Goal: Entertainment & Leisure: Consume media (video, audio)

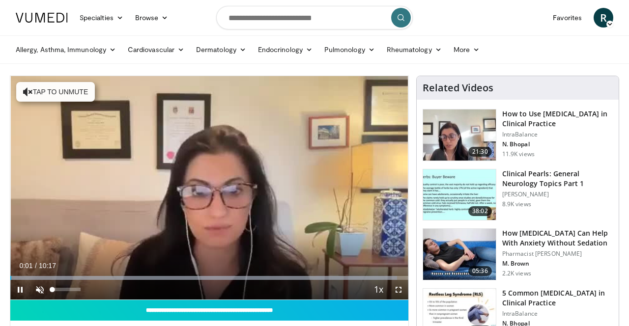
click at [43, 290] on span "Video Player" at bounding box center [40, 290] width 20 height 20
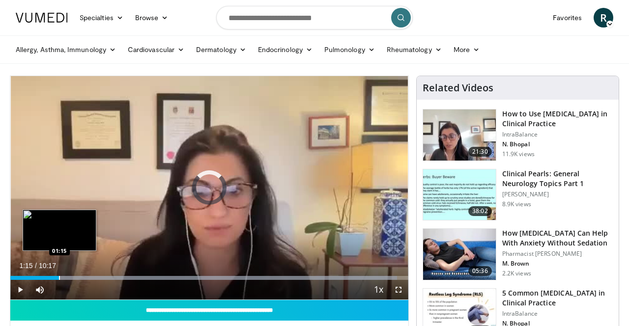
click at [59, 277] on div "Progress Bar" at bounding box center [59, 278] width 1 height 4
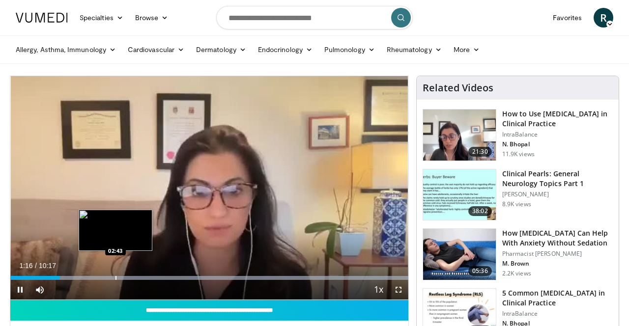
click at [116, 278] on div "Progress Bar" at bounding box center [116, 278] width 1 height 4
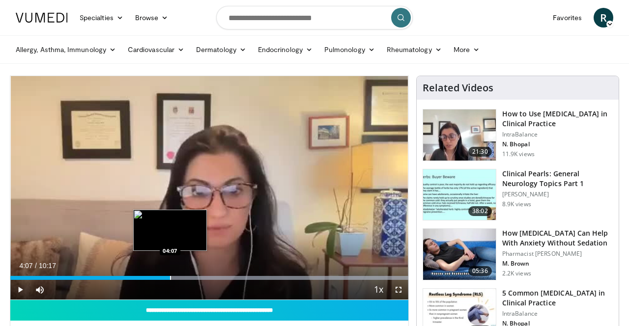
click at [170, 275] on div "Loaded : 99.99% 04:07 04:07" at bounding box center [209, 275] width 398 height 9
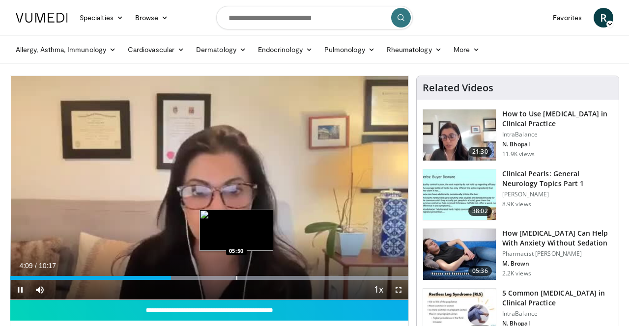
click at [237, 275] on div "Loaded : 99.99% 04:09 05:50" at bounding box center [209, 275] width 398 height 9
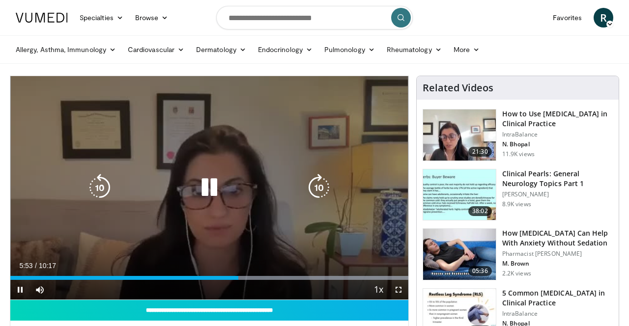
click at [277, 275] on div "10 seconds Tap to unmute" at bounding box center [209, 188] width 398 height 224
click at [201, 188] on icon "Video Player" at bounding box center [210, 188] width 28 height 28
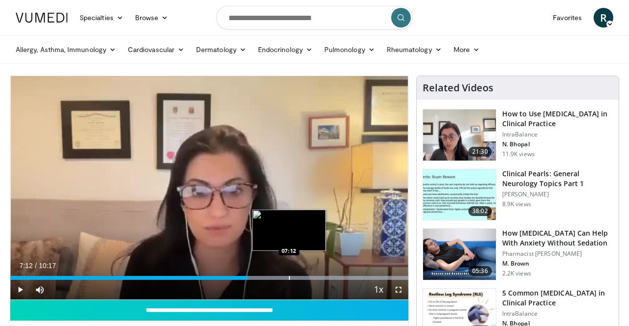
click at [289, 277] on div "Progress Bar" at bounding box center [289, 278] width 1 height 4
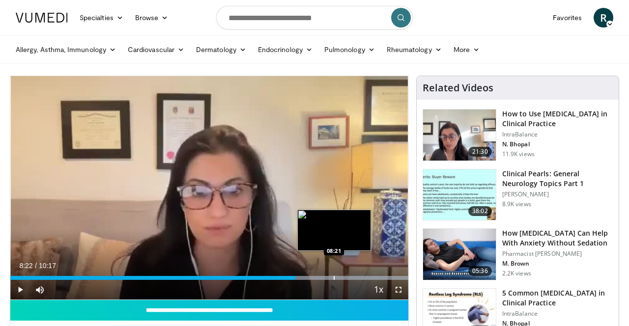
click at [334, 278] on div "Progress Bar" at bounding box center [334, 278] width 1 height 4
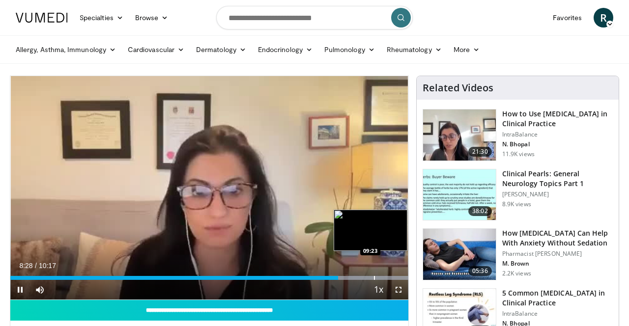
click at [374, 277] on div "Progress Bar" at bounding box center [374, 278] width 1 height 4
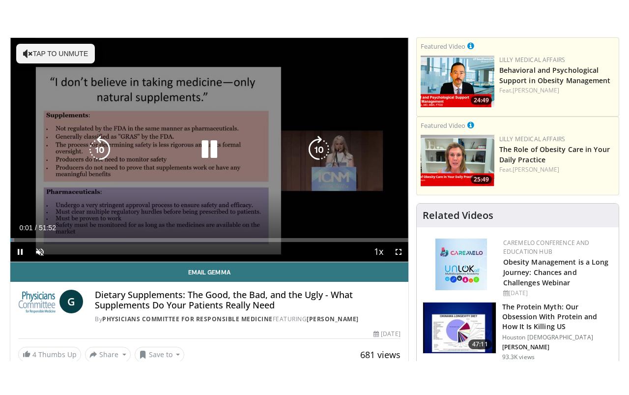
scroll to position [79, 0]
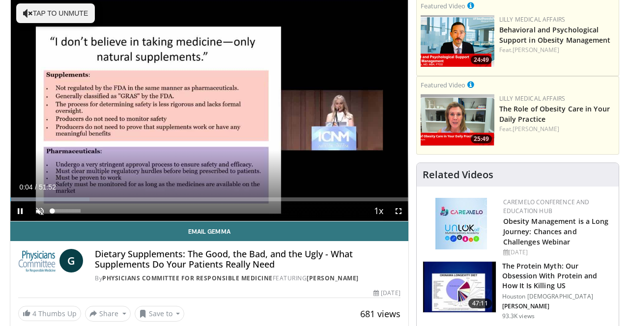
click at [40, 210] on span "Video Player" at bounding box center [40, 212] width 20 height 20
click at [39, 210] on span "Video Player" at bounding box center [40, 212] width 20 height 20
click at [396, 215] on span "Video Player" at bounding box center [399, 212] width 20 height 20
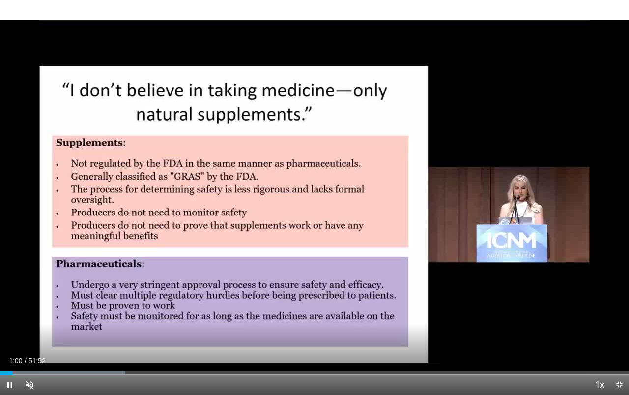
click at [9, 326] on span "Video Player" at bounding box center [10, 385] width 20 height 20
click at [10, 326] on span "Video Player" at bounding box center [10, 385] width 20 height 20
click at [33, 326] on span "Video Player" at bounding box center [30, 385] width 20 height 20
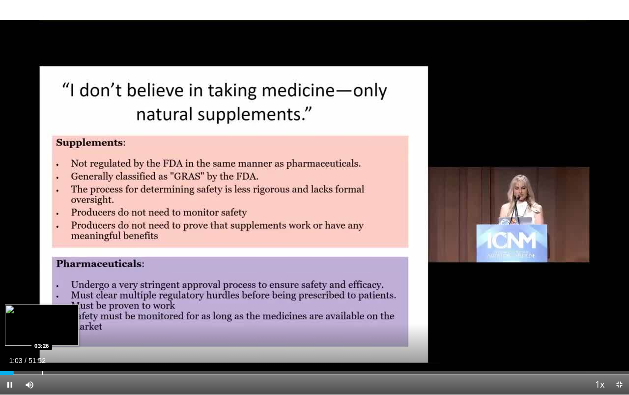
click at [42, 326] on div "Progress Bar" at bounding box center [42, 373] width 1 height 4
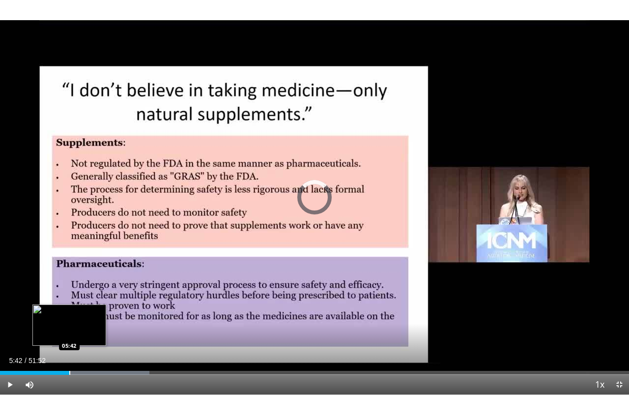
click at [69, 326] on div "Progress Bar" at bounding box center [69, 373] width 1 height 4
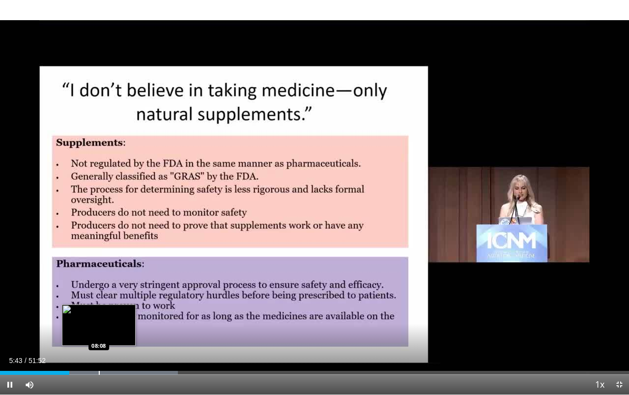
click at [99, 326] on div "Progress Bar" at bounding box center [99, 373] width 1 height 4
click at [90, 326] on div "Progress Bar" at bounding box center [90, 373] width 1 height 4
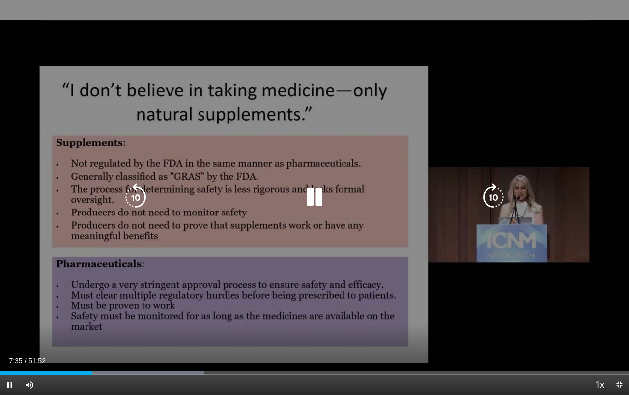
click at [315, 193] on icon "Video Player" at bounding box center [315, 197] width 28 height 28
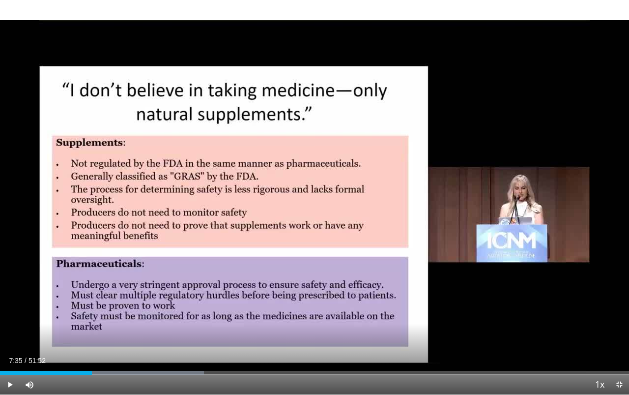
click at [10, 326] on span "Video Player" at bounding box center [10, 385] width 20 height 20
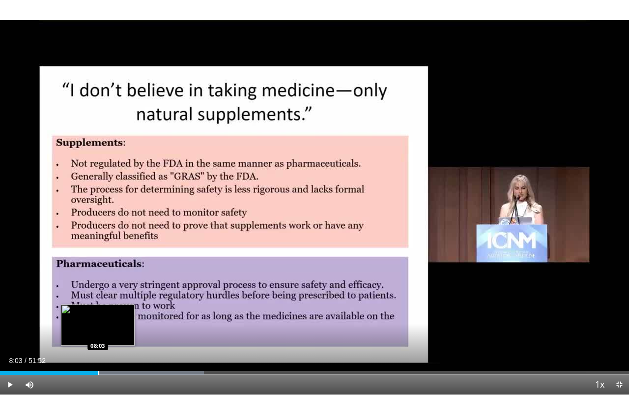
click at [98, 326] on div "Progress Bar" at bounding box center [98, 373] width 1 height 4
click at [107, 326] on div "Progress Bar" at bounding box center [107, 373] width 1 height 4
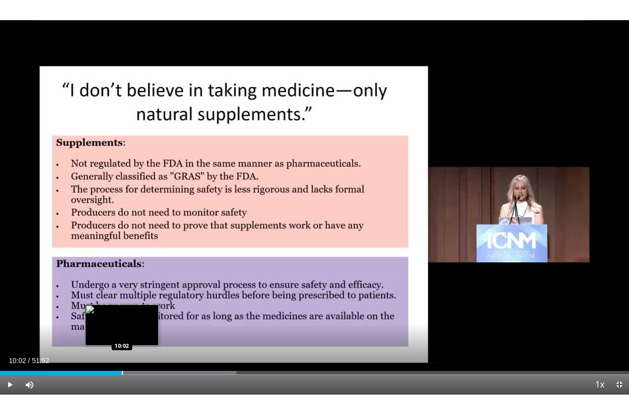
click at [122, 326] on div "Progress Bar" at bounding box center [122, 373] width 1 height 4
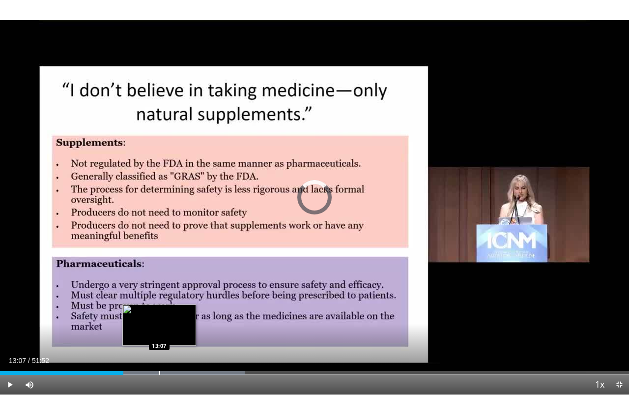
click at [159, 326] on div "Progress Bar" at bounding box center [159, 373] width 1 height 4
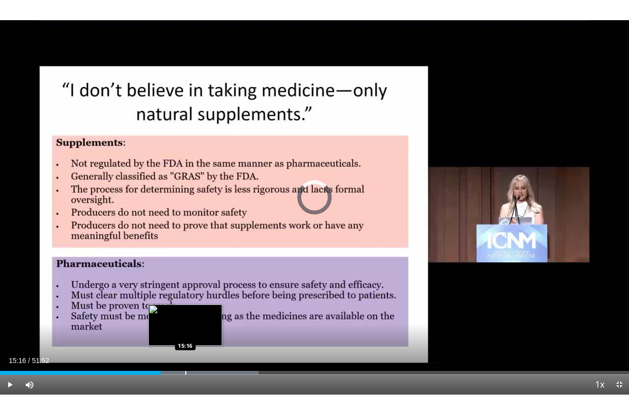
click at [185, 326] on div "Loaded : 41.11% 13:14 15:16" at bounding box center [314, 369] width 629 height 9
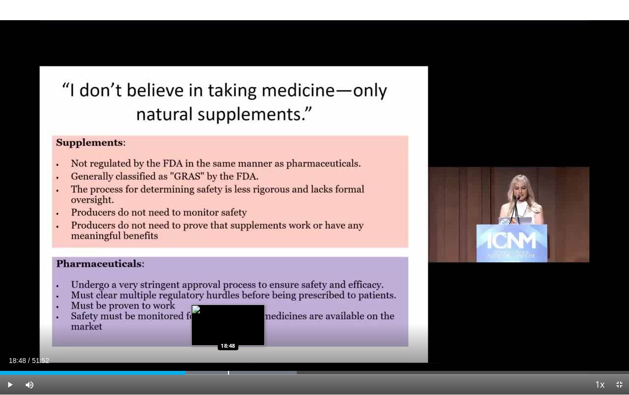
click at [228, 326] on div "Loaded : 47.16% 15:18 18:48" at bounding box center [314, 369] width 629 height 9
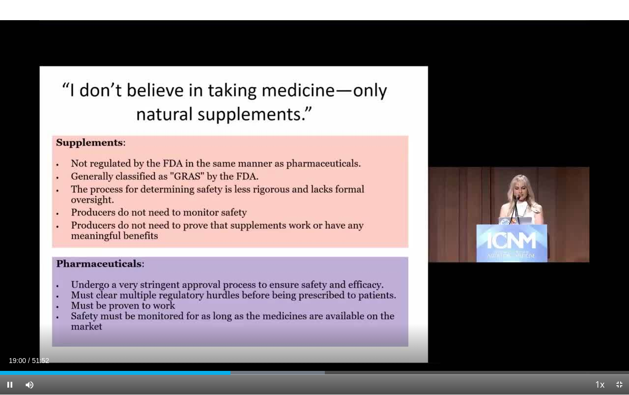
click at [10, 326] on span "Video Player" at bounding box center [10, 385] width 20 height 20
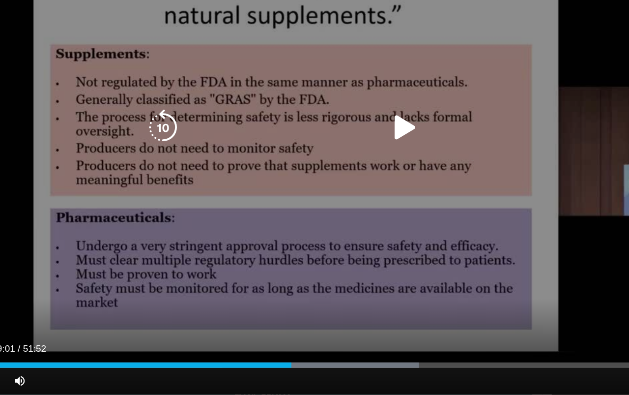
scroll to position [87, 0]
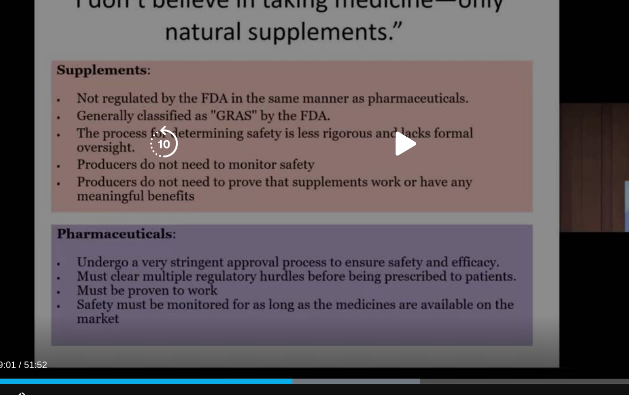
click at [307, 183] on icon "Video Player" at bounding box center [315, 197] width 28 height 28
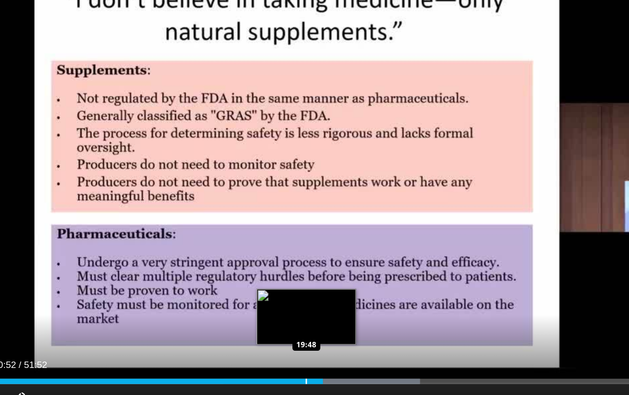
click at [248, 326] on div "Progress Bar" at bounding box center [252, 373] width 146 height 4
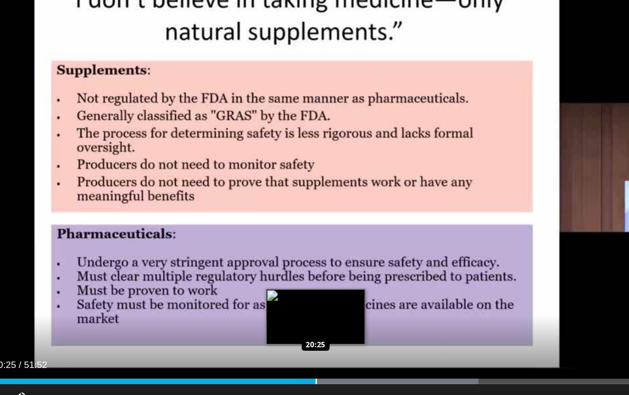
click at [239, 326] on div "Progress Bar" at bounding box center [300, 373] width 137 height 4
click at [244, 326] on div "Progress Bar" at bounding box center [307, 373] width 144 height 4
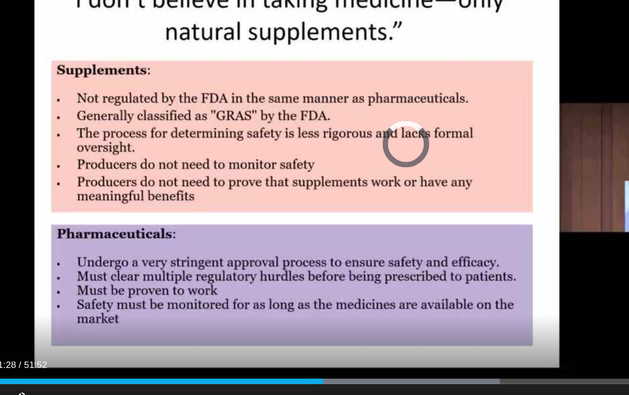
click at [253, 326] on div "Progress Bar" at bounding box center [313, 373] width 143 height 4
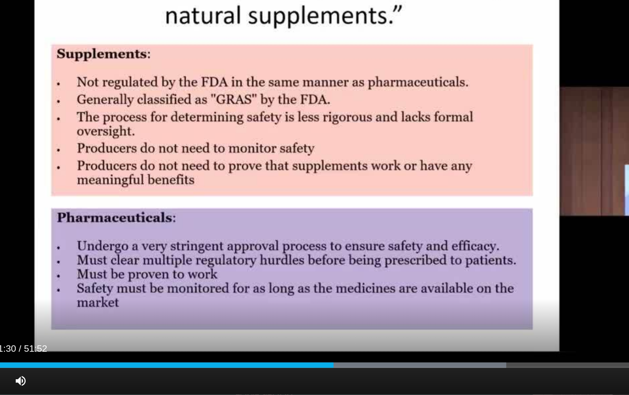
scroll to position [89, 0]
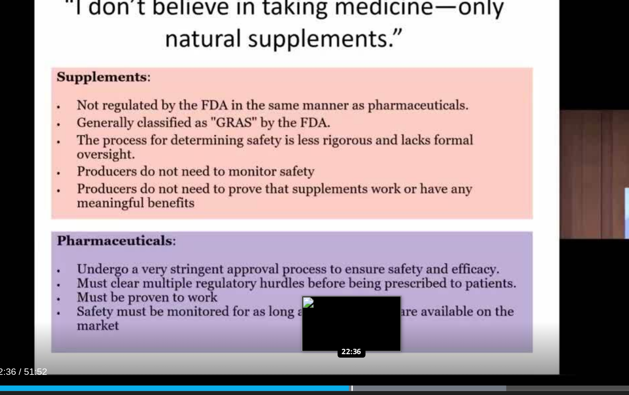
click at [270, 326] on div "Progress Bar" at bounding box center [318, 373] width 143 height 4
click at [275, 326] on div "Progress Bar" at bounding box center [326, 373] width 142 height 4
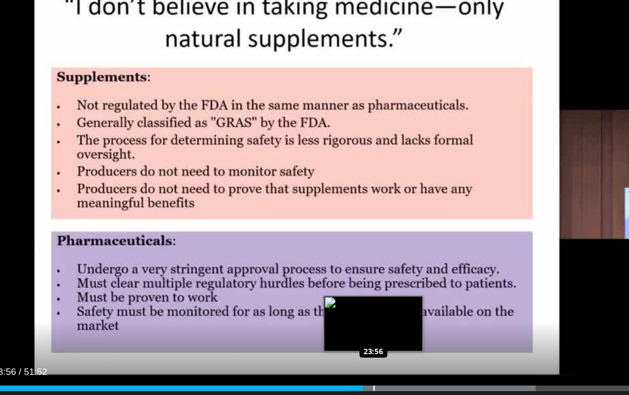
click at [284, 326] on div "Progress Bar" at bounding box center [339, 373] width 142 height 4
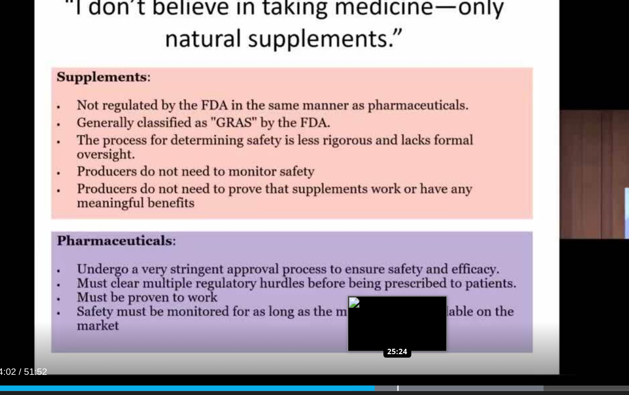
click at [306, 326] on div "Loaded : 66.19% 24:02 25:24" at bounding box center [314, 369] width 629 height 9
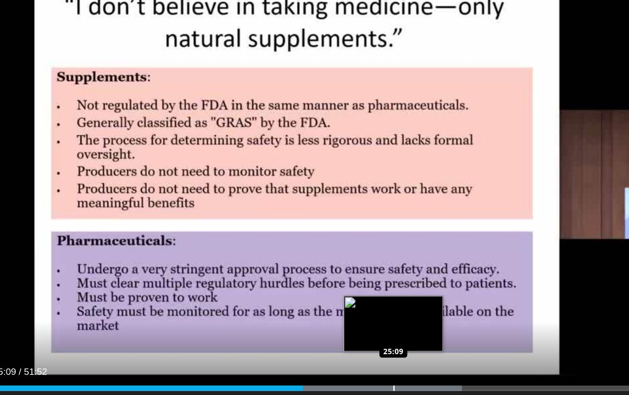
click at [316, 326] on div "Progress Bar" at bounding box center [295, 373] width 119 height 4
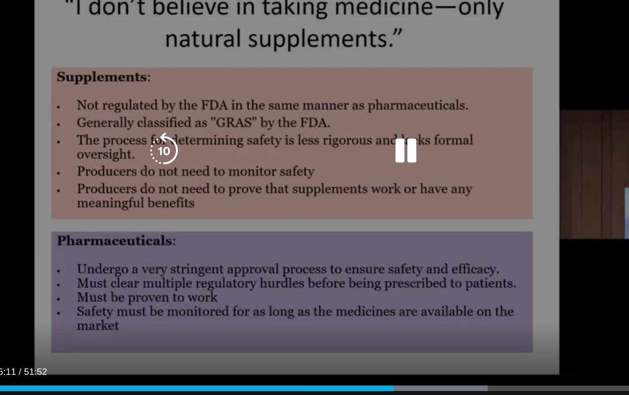
click at [294, 287] on video-js "**********" at bounding box center [314, 197] width 629 height 395
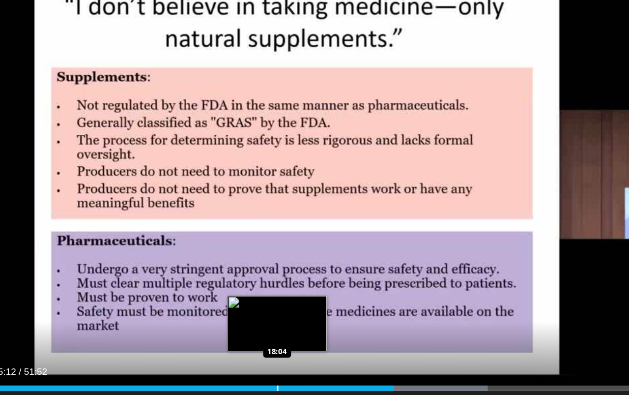
click at [282, 326] on div "Loaded : 59.60% 25:12 18:04" at bounding box center [314, 373] width 629 height 4
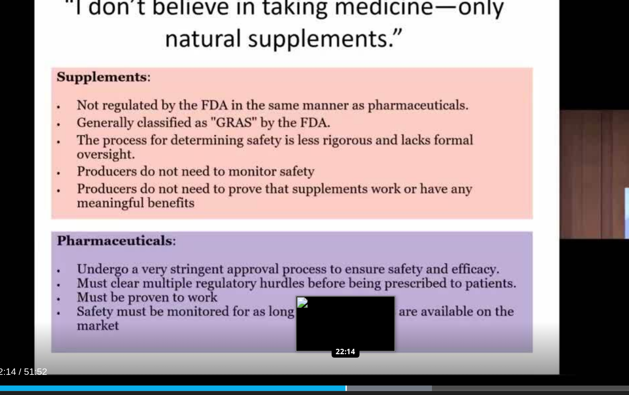
click at [273, 326] on div "Progress Bar" at bounding box center [276, 373] width 115 height 4
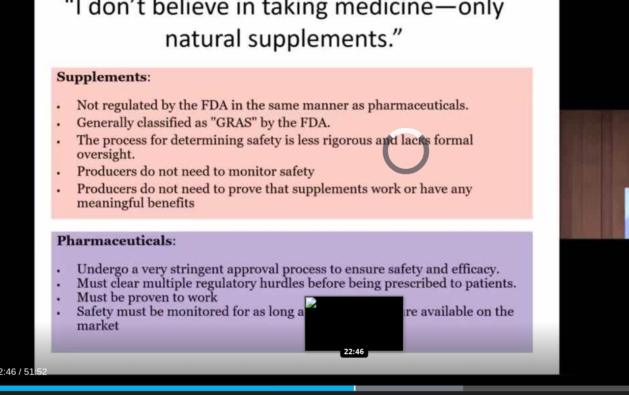
click at [282, 326] on div "Progress Bar" at bounding box center [288, 373] width 139 height 4
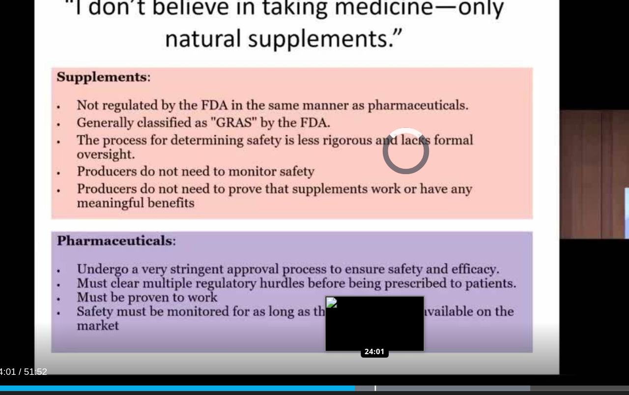
click at [287, 326] on div "Progress Bar" at bounding box center [335, 373] width 143 height 4
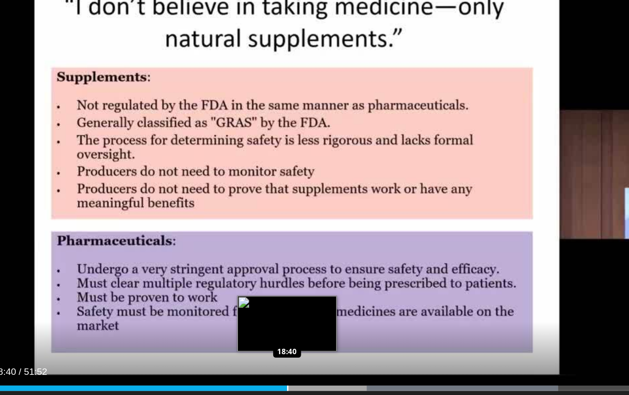
click at [292, 326] on div "Loaded : 67.88% 18:40 18:40" at bounding box center [314, 369] width 629 height 9
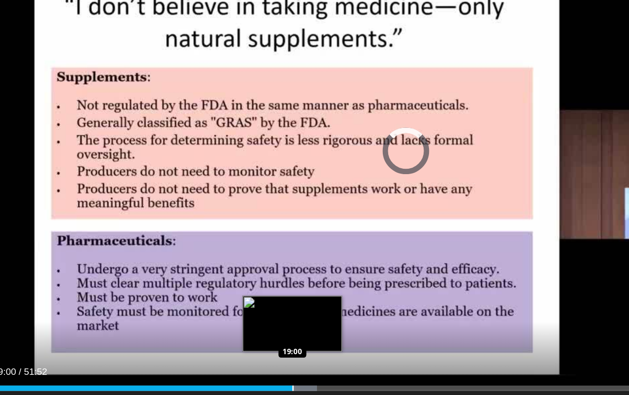
click at [297, 326] on div "Loaded : 39.51% 19:00 19:00" at bounding box center [314, 373] width 629 height 4
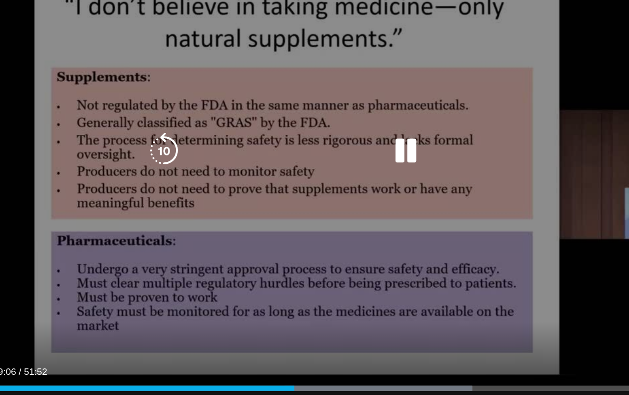
click at [302, 286] on video-js "**********" at bounding box center [314, 197] width 629 height 395
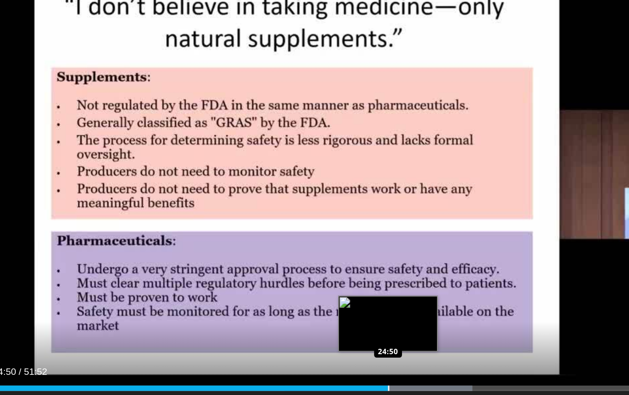
click at [314, 326] on div "Progress Bar" at bounding box center [294, 373] width 139 height 4
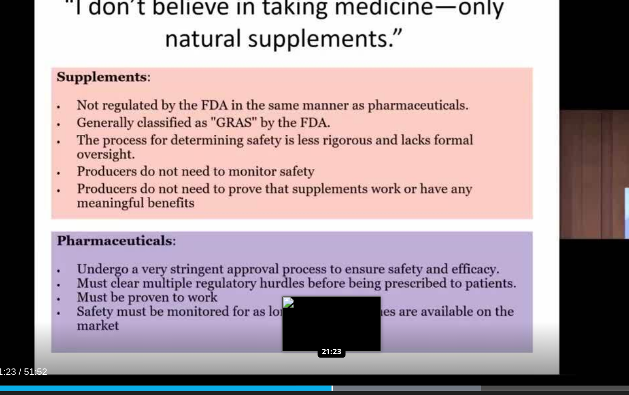
click at [336, 326] on div "Loaded : 58.80% 21:23 21:23" at bounding box center [314, 369] width 629 height 9
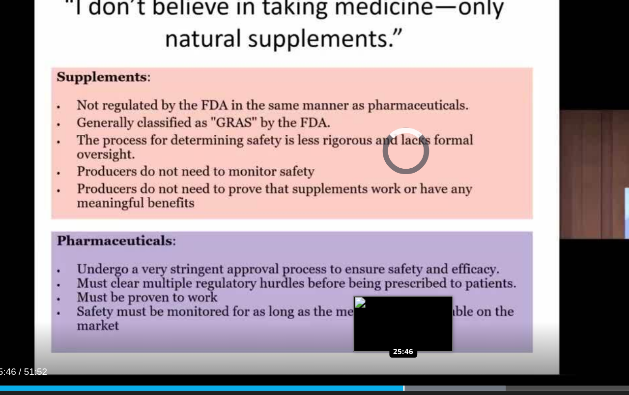
click at [408, 326] on div "Loaded : 61.69% 21:32 25:46" at bounding box center [314, 373] width 629 height 4
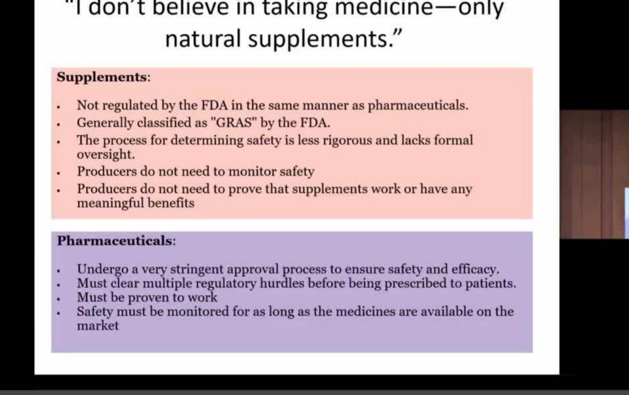
click at [380, 288] on div "10 seconds Tap to unmute" at bounding box center [314, 197] width 629 height 394
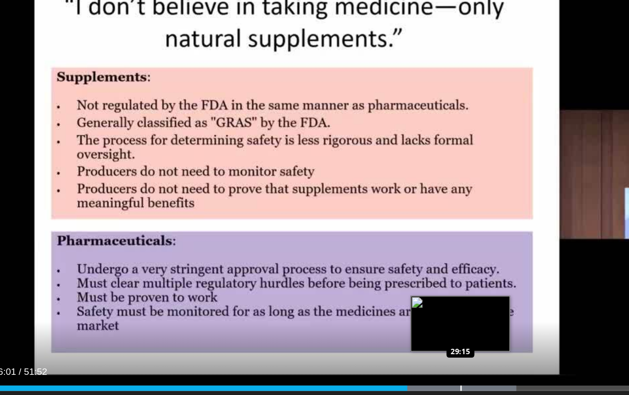
click at [375, 326] on div "Progress Bar" at bounding box center [328, 373] width 138 height 4
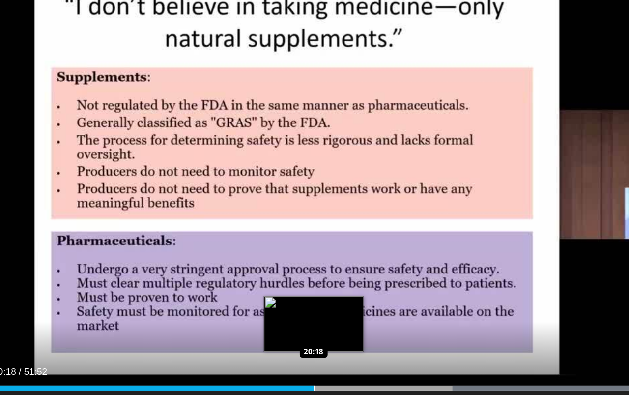
click at [319, 326] on div "Loaded : 78.08% 20:18 20:18" at bounding box center [314, 373] width 629 height 4
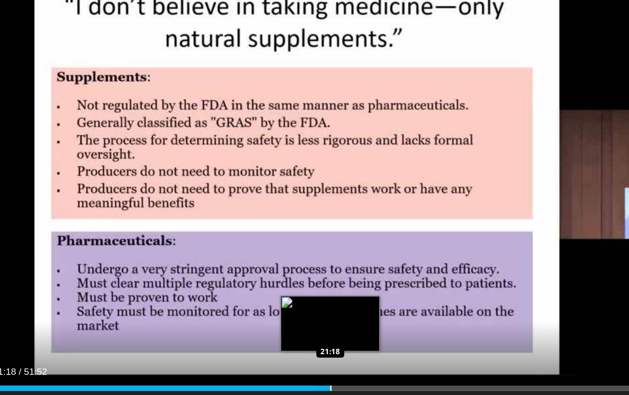
click at [335, 326] on div "Loaded : 39.20% 21:18 21:18" at bounding box center [314, 373] width 629 height 4
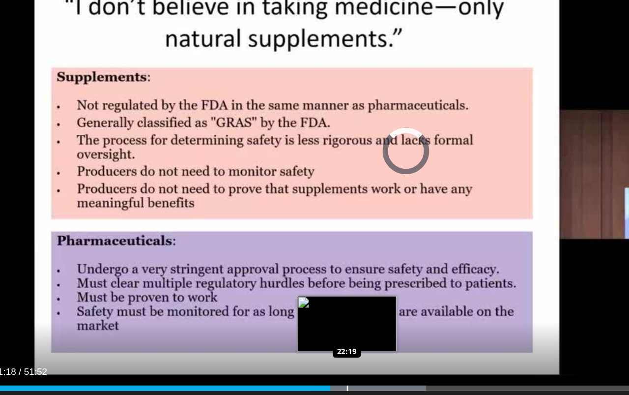
click at [352, 326] on div "Loaded : 52.37% 21:18 22:19" at bounding box center [314, 373] width 629 height 4
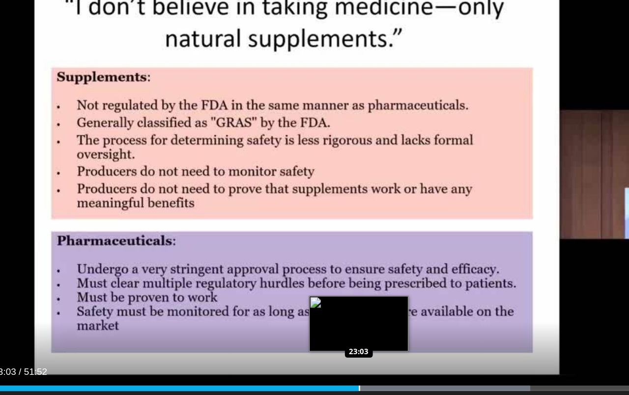
click at [364, 326] on div "Loaded : 64.58% 23:03 23:03" at bounding box center [314, 369] width 629 height 9
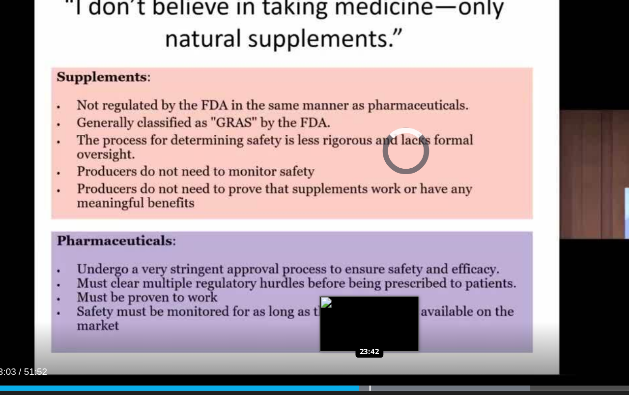
click at [375, 326] on div "Loaded : 64.58% 23:03 23:42" at bounding box center [314, 369] width 629 height 9
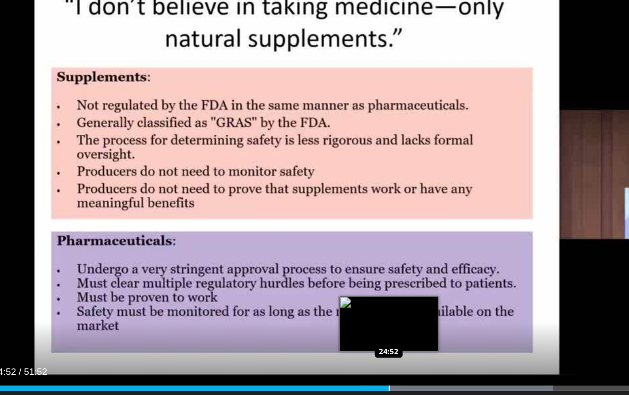
click at [394, 326] on div "Loaded : 67.25% 24:52 24:52" at bounding box center [314, 369] width 629 height 9
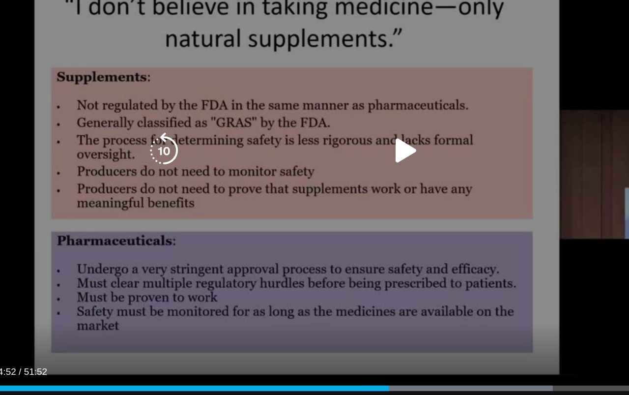
click at [301, 183] on icon "Video Player" at bounding box center [315, 197] width 28 height 28
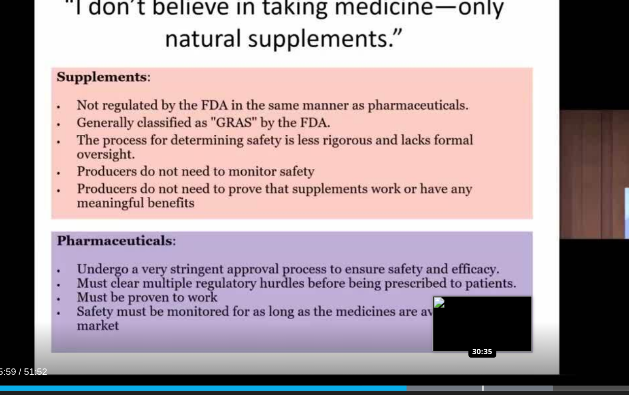
click at [388, 326] on div "Progress Bar" at bounding box center [353, 373] width 142 height 4
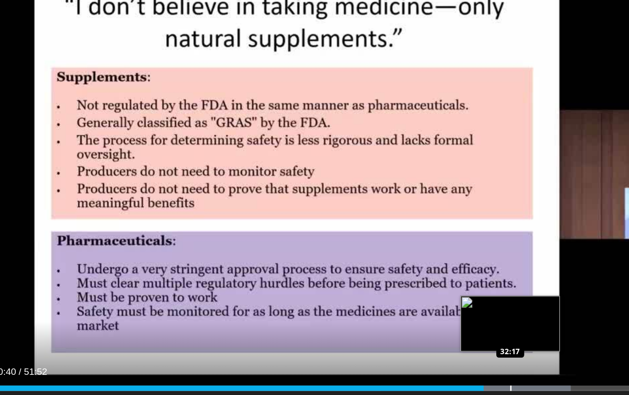
click at [411, 326] on div "Progress Bar" at bounding box center [366, 373] width 141 height 4
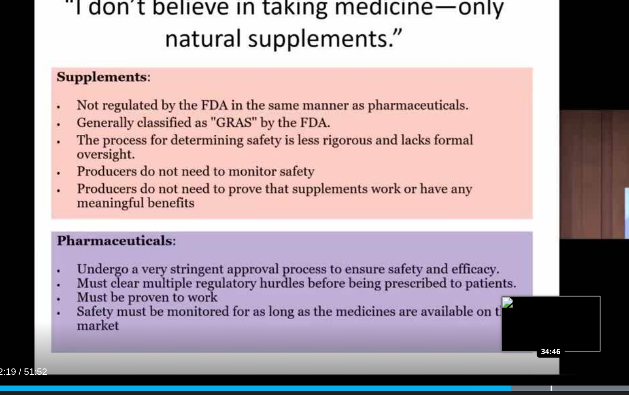
click at [428, 326] on div "Progress Bar" at bounding box center [436, 373] width 142 height 4
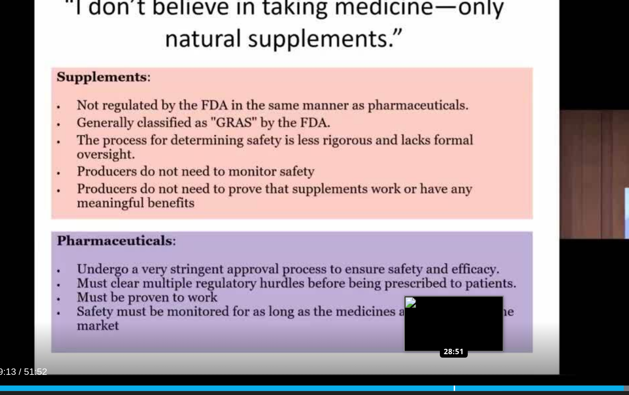
click at [459, 287] on video-js "**********" at bounding box center [314, 197] width 629 height 395
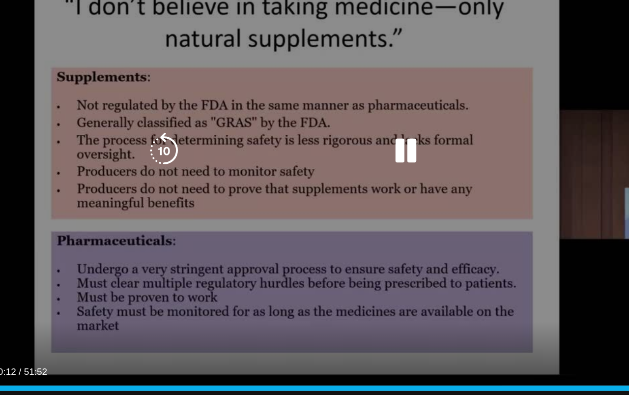
click at [446, 245] on div "10 seconds Tap to unmute" at bounding box center [314, 197] width 629 height 394
click at [301, 183] on icon "Video Player" at bounding box center [315, 197] width 28 height 28
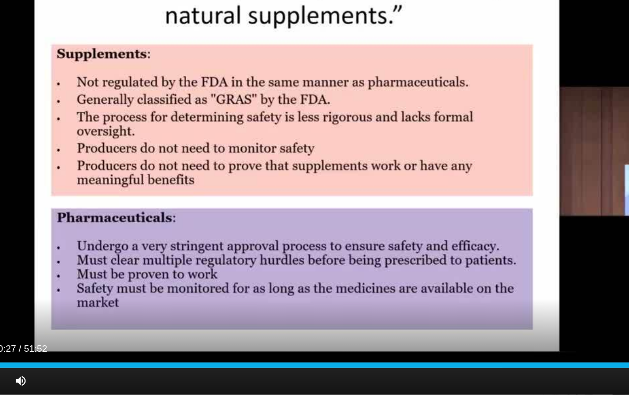
scroll to position [108, 0]
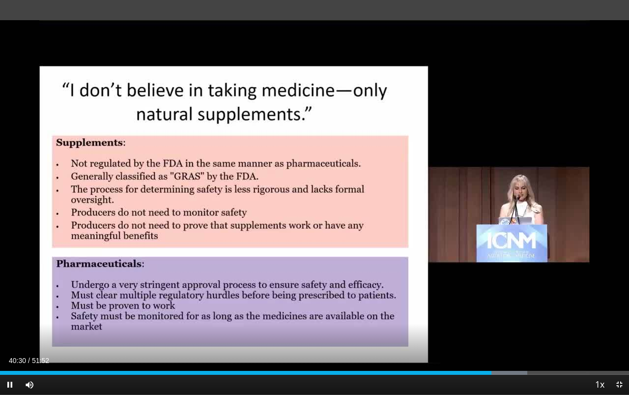
click at [619, 326] on span "Video Player" at bounding box center [620, 385] width 20 height 20
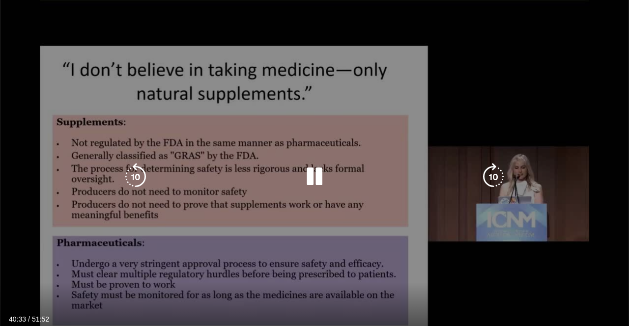
scroll to position [343, 0]
click at [311, 183] on icon "Video Player" at bounding box center [315, 177] width 28 height 28
click at [14, 235] on div "10 seconds Tap to unmute" at bounding box center [314, 176] width 629 height 353
click at [318, 173] on icon "Video Player" at bounding box center [315, 177] width 28 height 28
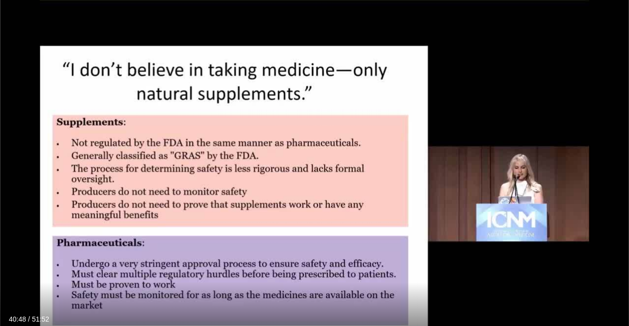
click at [604, 317] on div "Current Time 40:48 / Duration 51:52" at bounding box center [314, 319] width 629 height 9
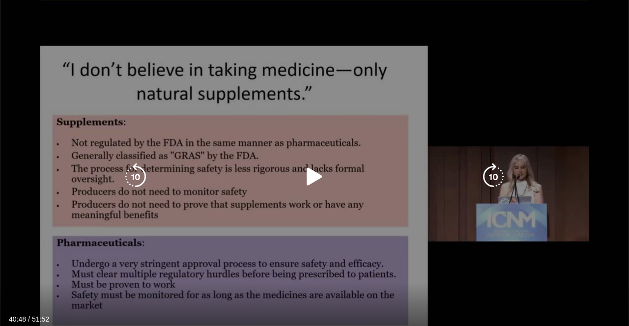
click at [608, 297] on div "10 seconds Tap to unmute" at bounding box center [314, 176] width 629 height 353
click at [313, 180] on icon "Video Player" at bounding box center [315, 177] width 28 height 28
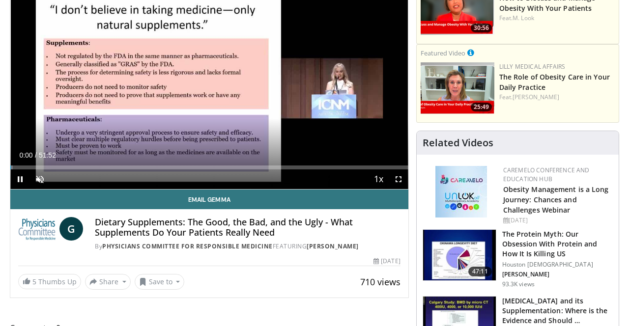
scroll to position [111, 0]
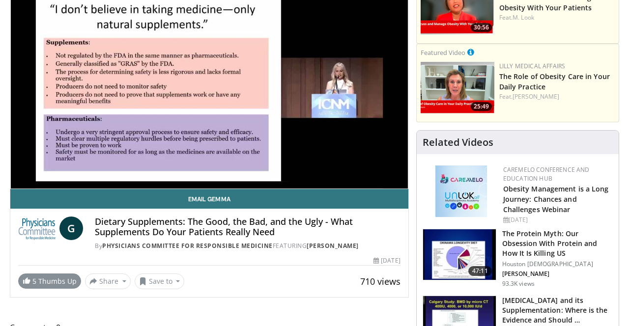
click at [60, 281] on link "5 Thumbs Up" at bounding box center [49, 281] width 63 height 15
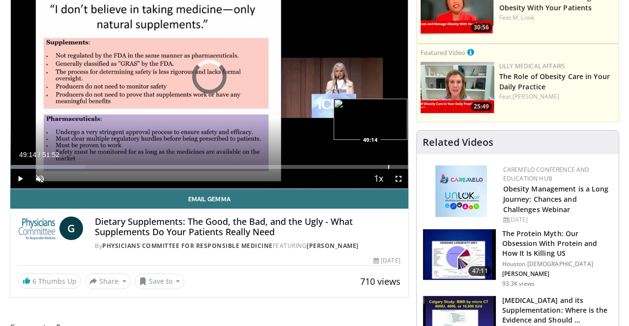
click at [388, 167] on div "Progress Bar" at bounding box center [388, 167] width 1 height 4
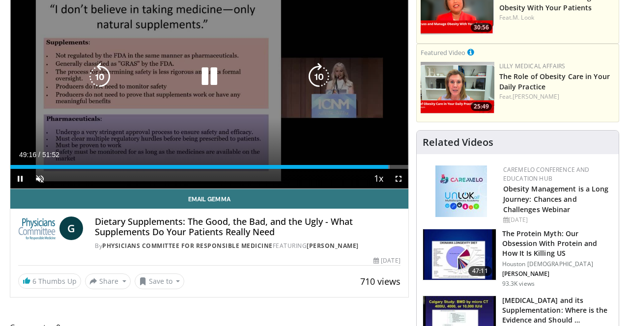
click at [208, 82] on icon "Video Player" at bounding box center [210, 77] width 28 height 28
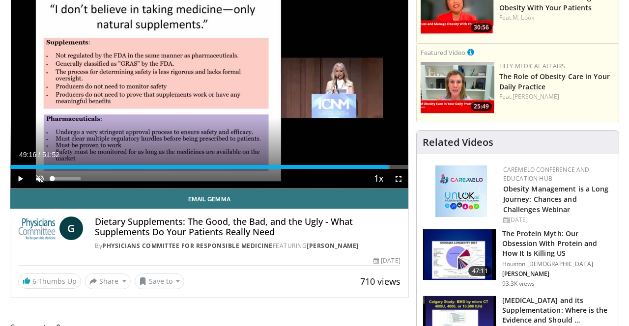
click at [40, 179] on span "Video Player" at bounding box center [40, 179] width 20 height 20
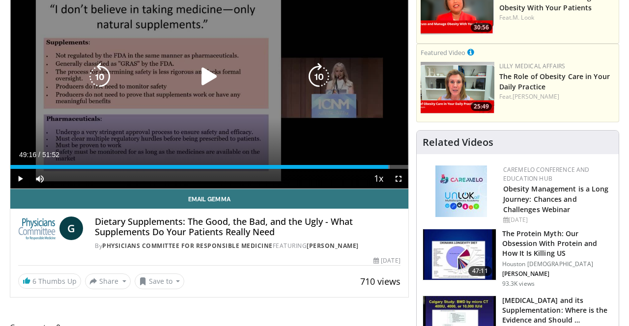
click at [200, 77] on icon "Video Player" at bounding box center [210, 77] width 28 height 28
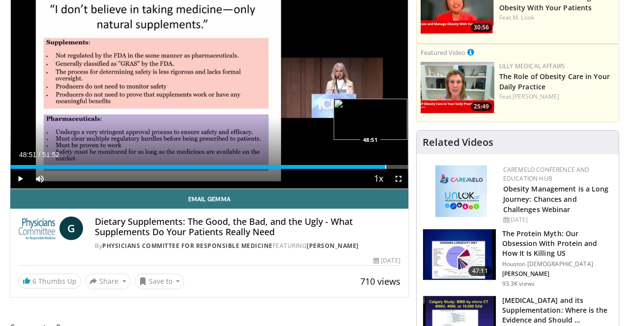
drag, startPoint x: 397, startPoint y: 167, endPoint x: 385, endPoint y: 165, distance: 11.5
click at [385, 165] on div "Progress Bar" at bounding box center [385, 167] width 1 height 4
click at [397, 167] on div "Progress Bar" at bounding box center [397, 167] width 1 height 4
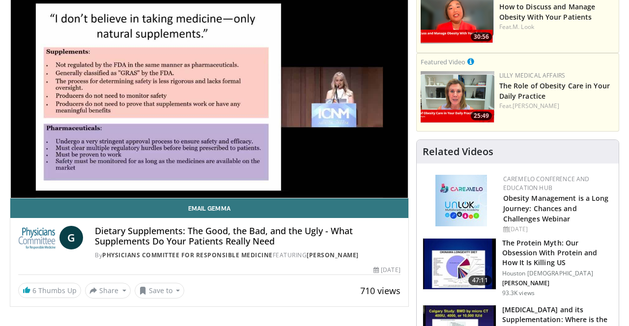
scroll to position [102, 0]
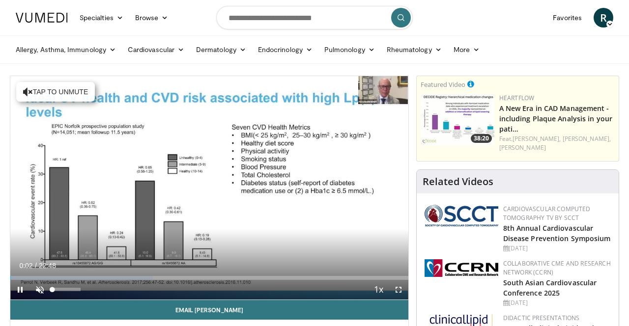
click at [37, 291] on span "Video Player" at bounding box center [40, 290] width 20 height 20
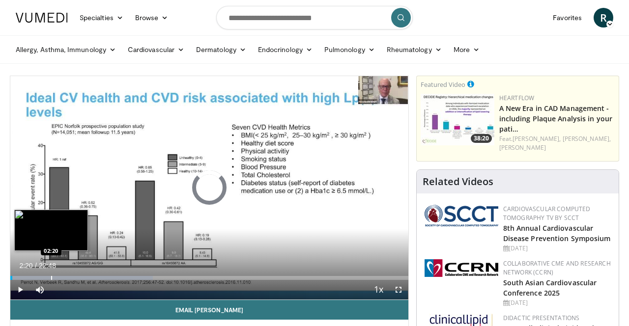
click at [51, 276] on div "Progress Bar" at bounding box center [51, 278] width 1 height 4
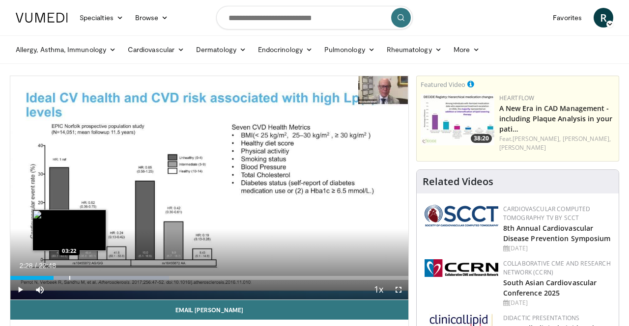
click at [69, 276] on div "Progress Bar" at bounding box center [69, 278] width 1 height 4
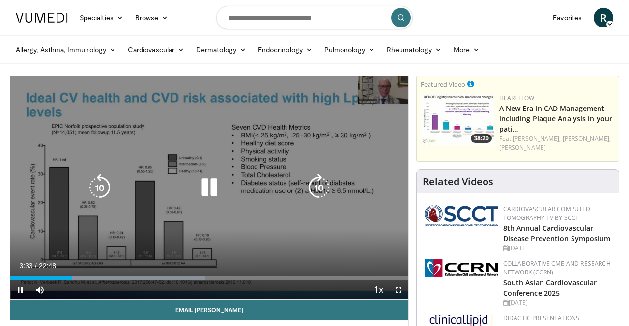
click at [214, 187] on icon "Video Player" at bounding box center [210, 188] width 28 height 28
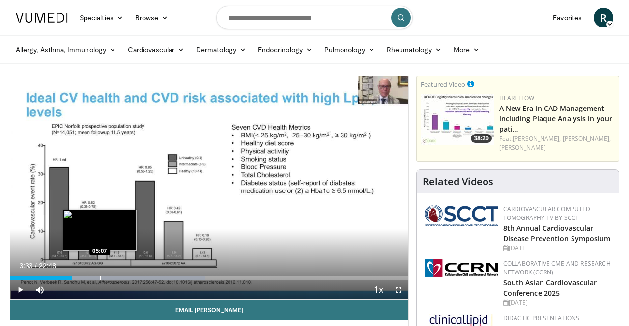
click at [100, 278] on div "Progress Bar" at bounding box center [100, 278] width 1 height 4
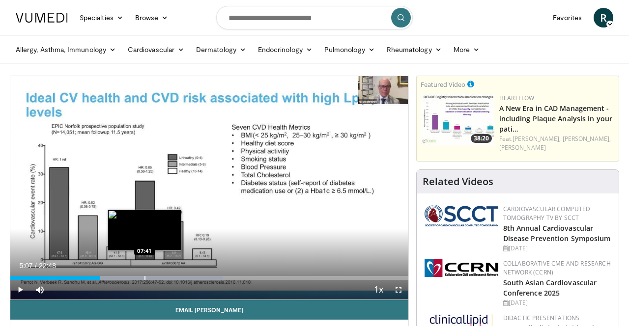
click at [145, 274] on div "Loaded : 53.35% 05:07 07:41" at bounding box center [209, 275] width 398 height 9
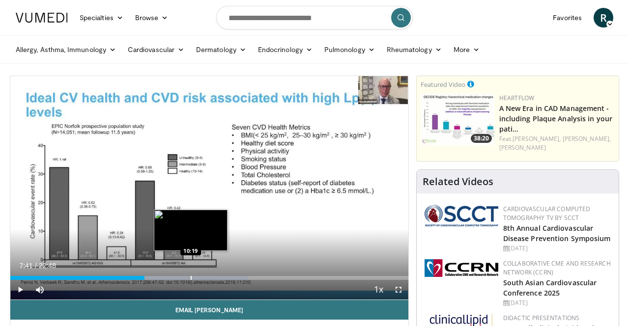
click at [191, 277] on div "Progress Bar" at bounding box center [191, 278] width 1 height 4
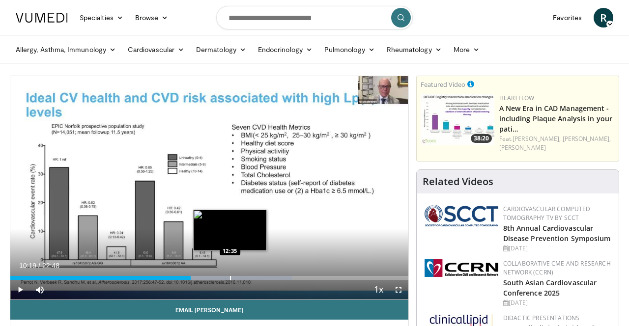
click at [230, 277] on div "Progress Bar" at bounding box center [230, 278] width 1 height 4
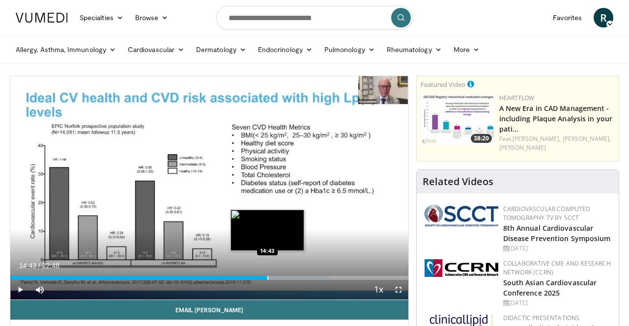
click at [267, 276] on div "Progress Bar" at bounding box center [267, 278] width 1 height 4
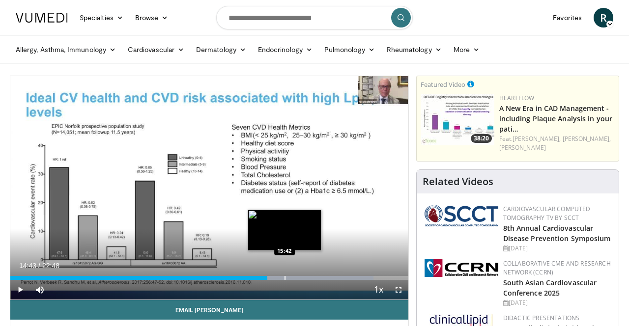
click at [285, 276] on div "Progress Bar" at bounding box center [285, 278] width 1 height 4
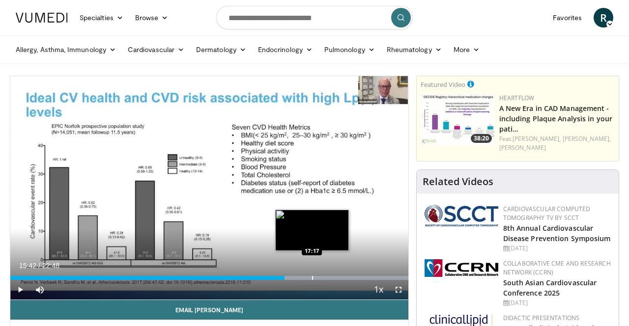
click at [312, 279] on div "Progress Bar" at bounding box center [312, 278] width 1 height 4
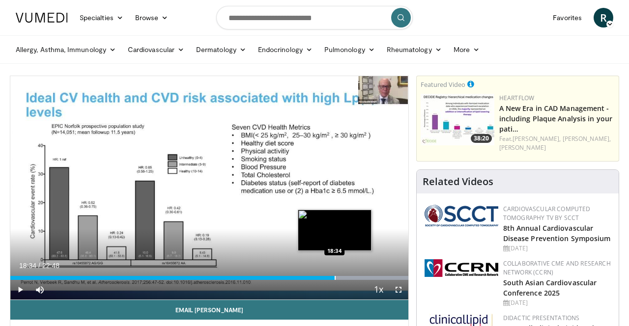
click at [335, 276] on div "Progress Bar" at bounding box center [335, 278] width 1 height 4
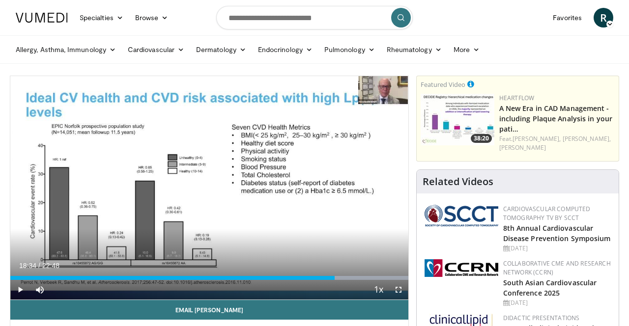
click at [365, 282] on div "Current Time 18:34 / Duration 22:48 Play Skip Backward Skip Forward Mute Loaded…" at bounding box center [209, 290] width 398 height 20
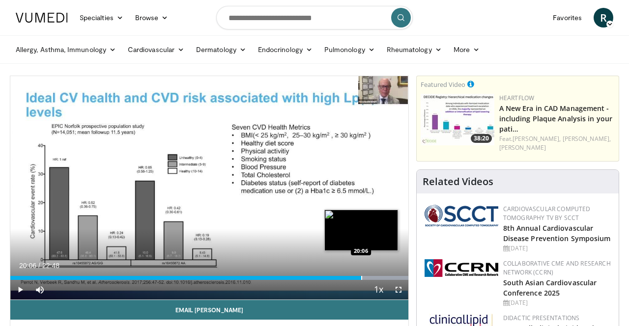
click at [361, 278] on div "Progress Bar" at bounding box center [361, 278] width 1 height 4
click at [381, 276] on div "Progress Bar" at bounding box center [381, 278] width 1 height 4
click at [393, 278] on div "Progress Bar" at bounding box center [393, 278] width 1 height 4
click at [402, 277] on div "Progress Bar" at bounding box center [402, 278] width 1 height 4
